Goal: Find specific page/section: Find specific page/section

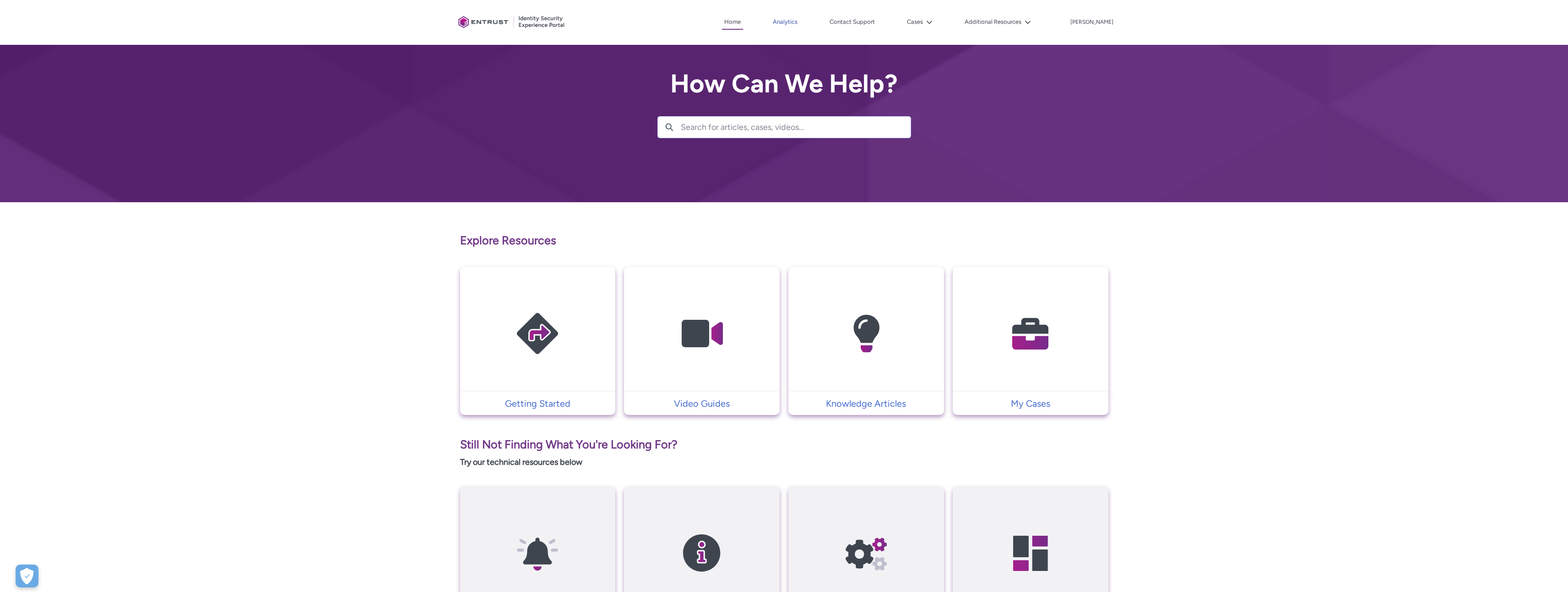
click at [800, 22] on link "Analytics" at bounding box center [785, 21] width 29 height 14
click at [1110, 22] on p "[PERSON_NAME]" at bounding box center [1092, 23] width 43 height 7
click at [1153, 22] on div at bounding box center [784, 22] width 1568 height 45
click at [932, 22] on icon at bounding box center [929, 23] width 7 height 7
click at [968, 9] on div "Client Portal Home Analytics Contact Support Cases My Open Cases My Closed Case…" at bounding box center [784, 22] width 659 height 45
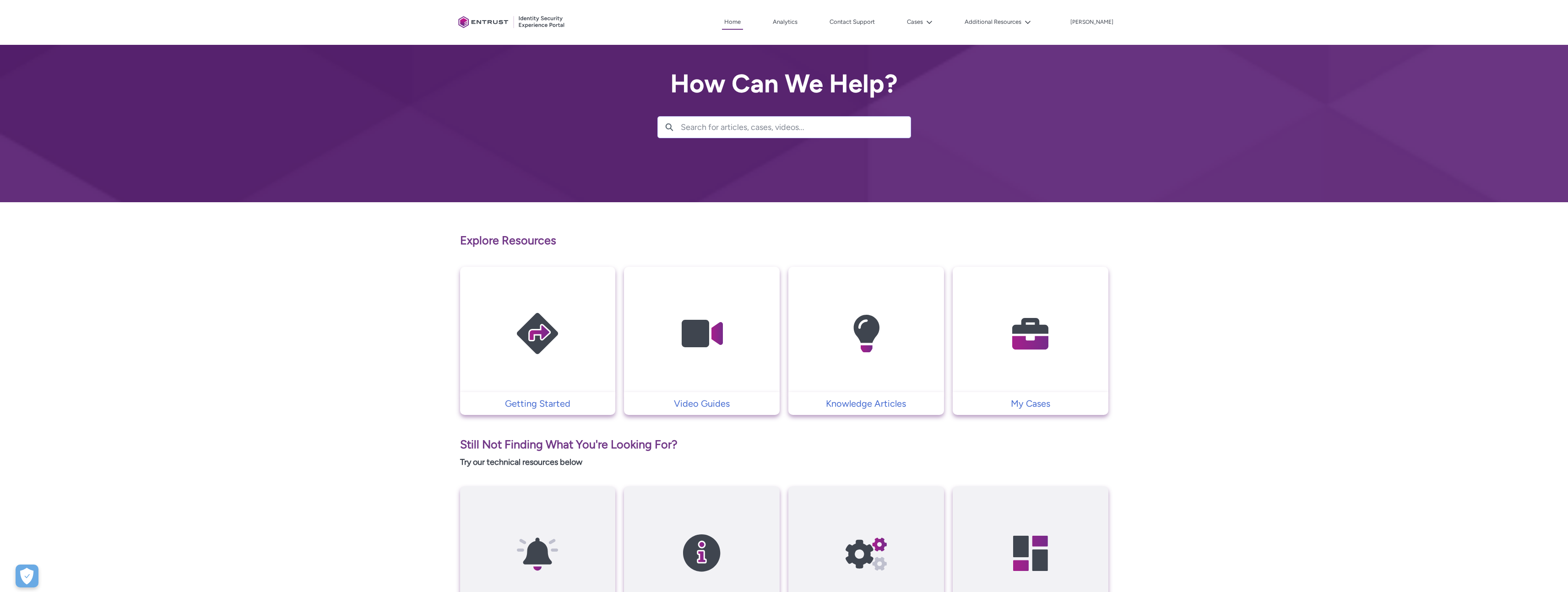
click at [1105, 28] on div "Client Portal Home Analytics Contact Support Cases My Open Cases My Closed Case…" at bounding box center [784, 22] width 659 height 45
click at [1107, 25] on p "[PERSON_NAME]" at bounding box center [1092, 23] width 43 height 7
click at [1143, 25] on div at bounding box center [784, 22] width 1568 height 45
click at [878, 24] on link "Contact Support" at bounding box center [851, 21] width 50 height 14
